Goal: Navigation & Orientation: Find specific page/section

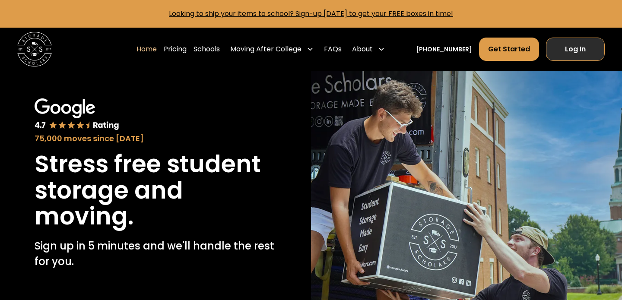
click at [579, 43] on link "Log In" at bounding box center [575, 49] width 59 height 23
click at [563, 54] on link "Log In" at bounding box center [575, 49] width 59 height 23
click at [579, 59] on link "Log In" at bounding box center [575, 49] width 59 height 23
click at [588, 52] on link "Log In" at bounding box center [575, 49] width 59 height 23
click at [587, 47] on link "Log In" at bounding box center [575, 49] width 59 height 23
